Goal: Find specific fact

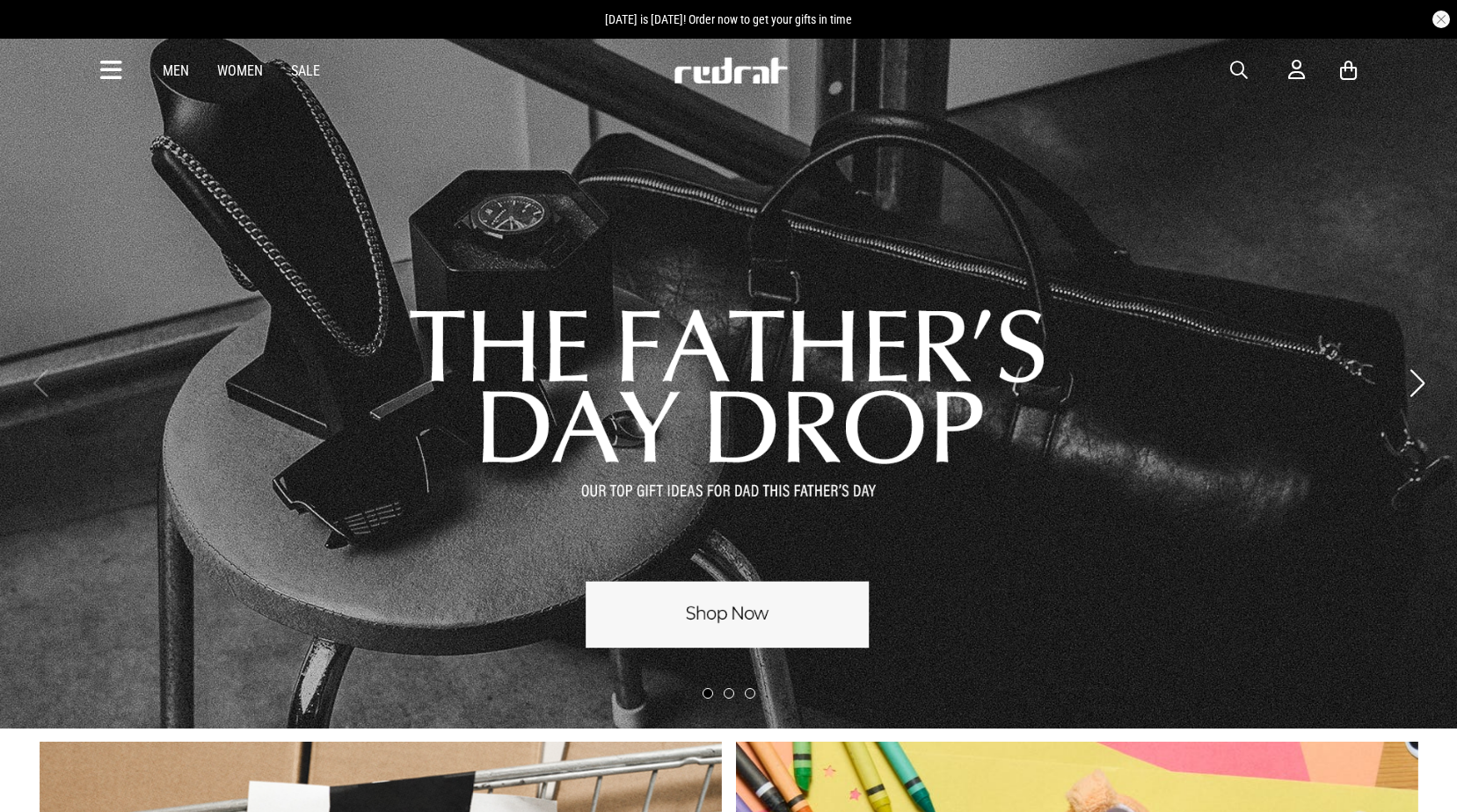
click at [1242, 61] on span "button" at bounding box center [1239, 70] width 18 height 21
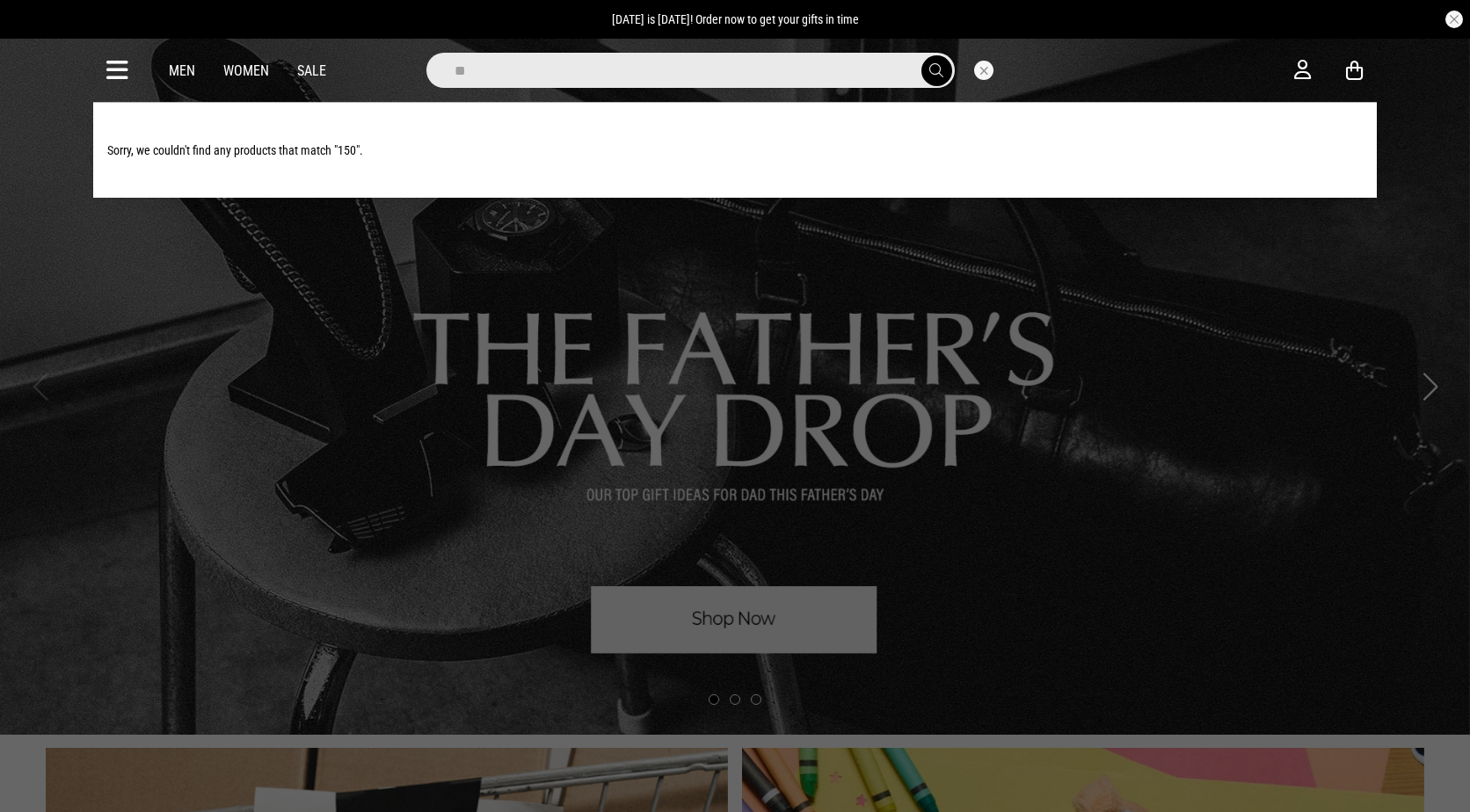
type input "*"
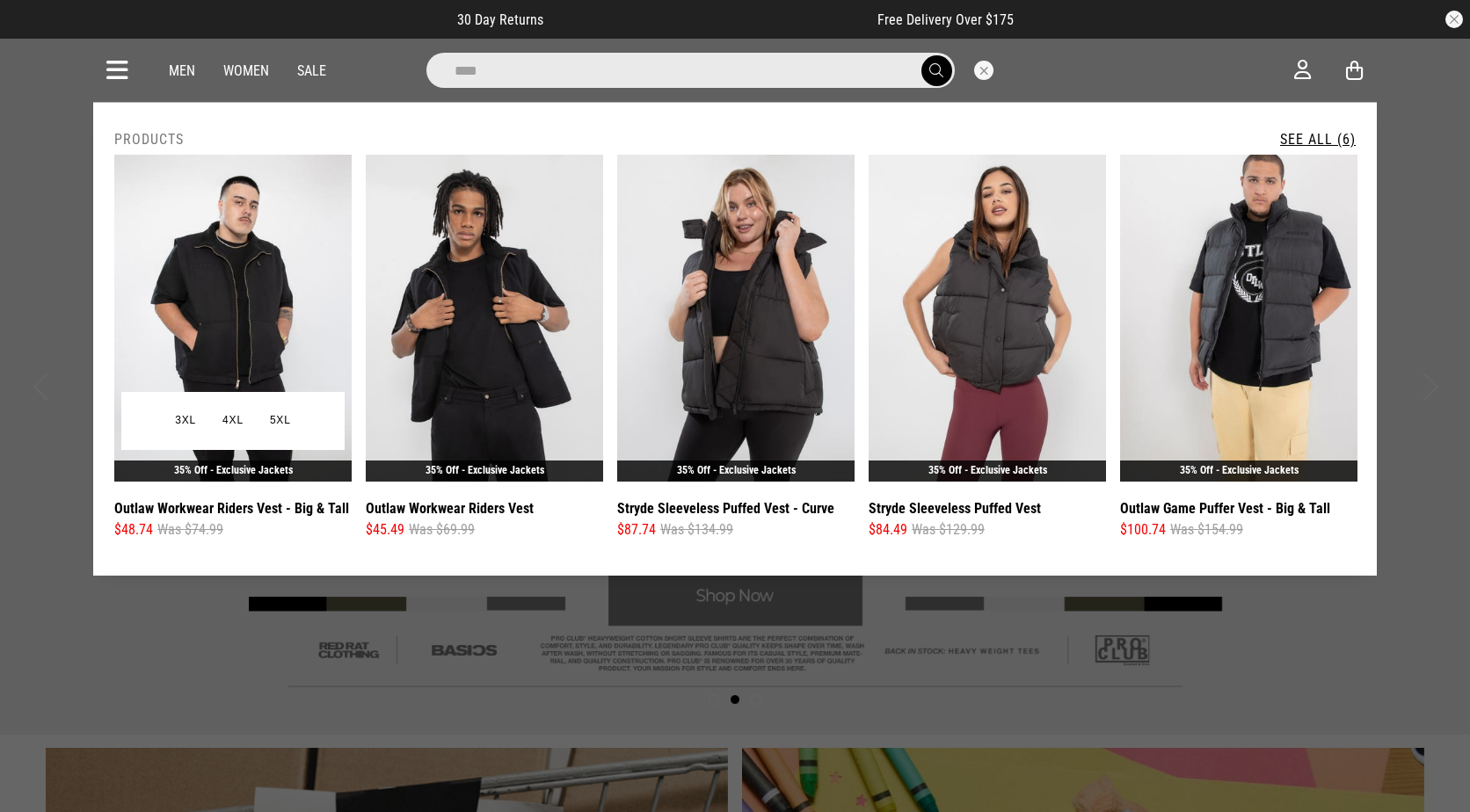
type input "****"
click at [194, 279] on img at bounding box center [233, 318] width 238 height 327
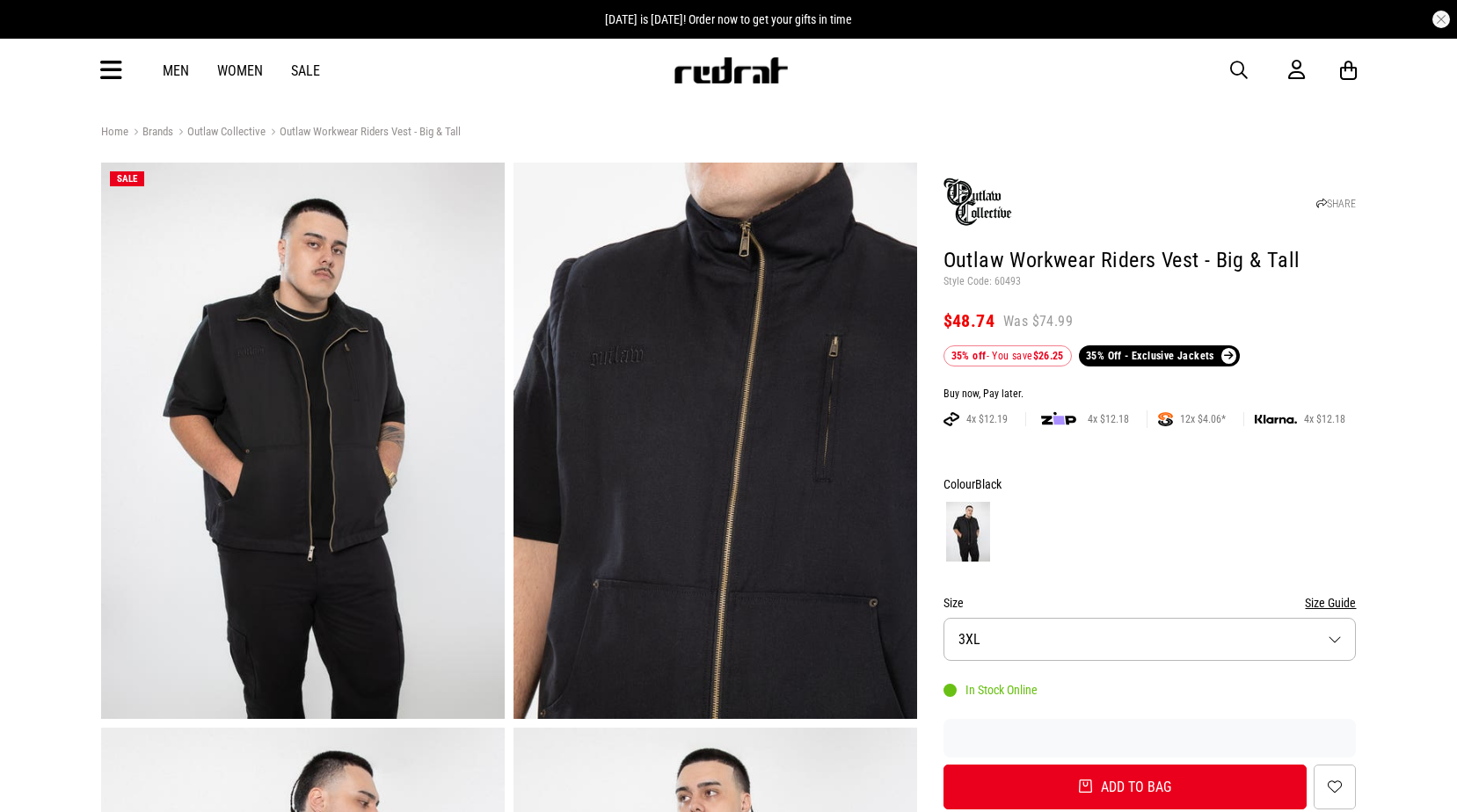
click at [1006, 281] on p "Style Code: 60493" at bounding box center [1150, 282] width 413 height 14
copy p "60493"
